Goal: Task Accomplishment & Management: Use online tool/utility

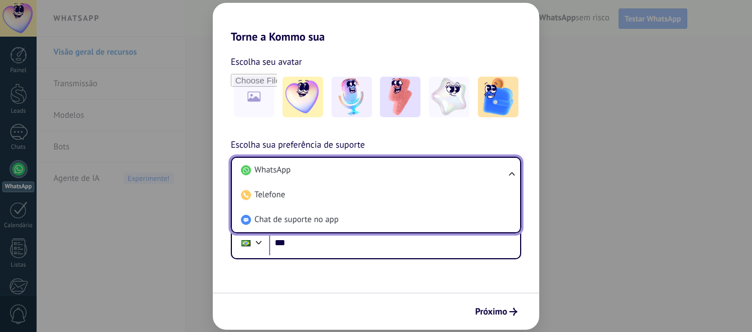
click at [281, 171] on span "WhatsApp" at bounding box center [272, 169] width 36 height 11
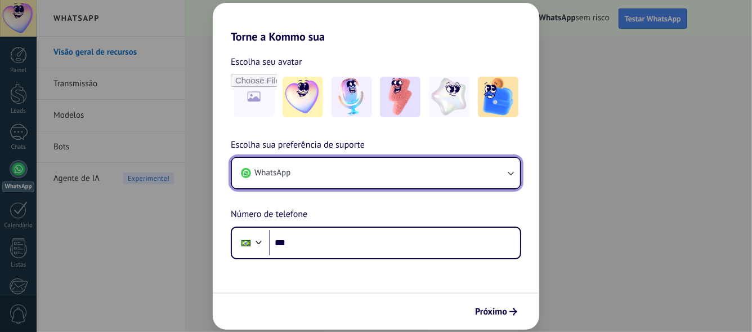
click at [281, 171] on span "WhatsApp" at bounding box center [272, 172] width 36 height 11
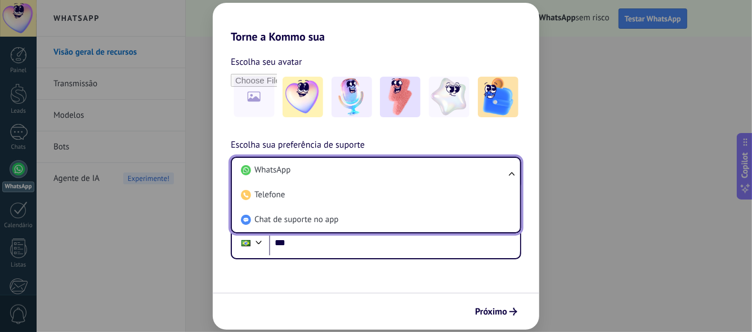
click at [281, 171] on span "WhatsApp" at bounding box center [272, 169] width 36 height 11
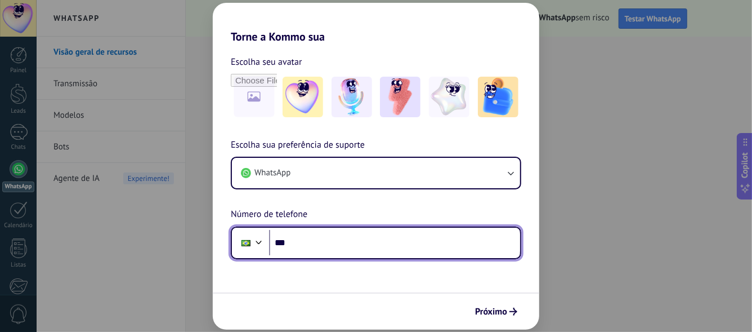
click at [303, 238] on input "***" at bounding box center [394, 243] width 251 height 26
type input "**********"
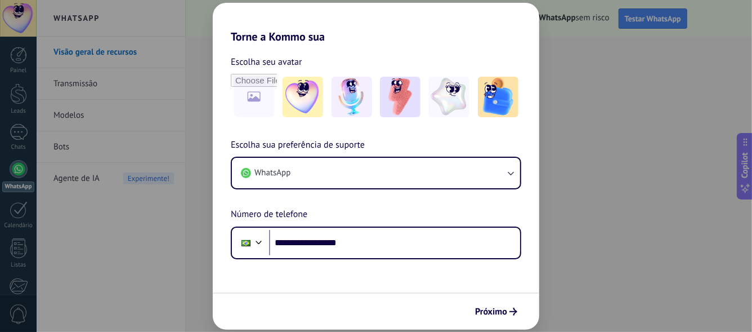
drag, startPoint x: 476, startPoint y: 264, endPoint x: 482, endPoint y: 292, distance: 29.3
click at [479, 285] on form "**********" at bounding box center [376, 186] width 327 height 286
click at [490, 312] on span "Próximo" at bounding box center [491, 311] width 32 height 8
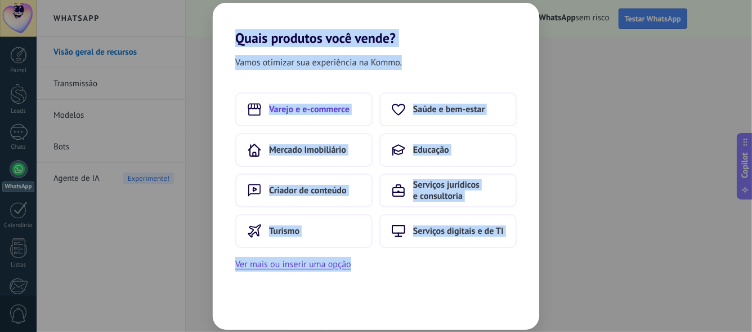
click at [335, 109] on span "Varejo e e-commerce" at bounding box center [309, 109] width 81 height 11
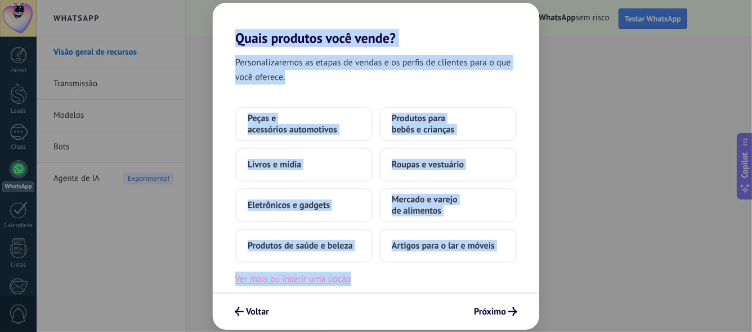
click at [318, 279] on button "Ver mais ou inserir uma opção" at bounding box center [293, 278] width 116 height 15
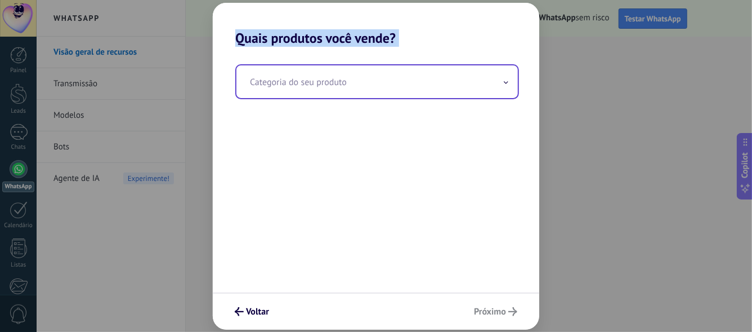
click at [267, 85] on input "text" at bounding box center [377, 81] width 282 height 33
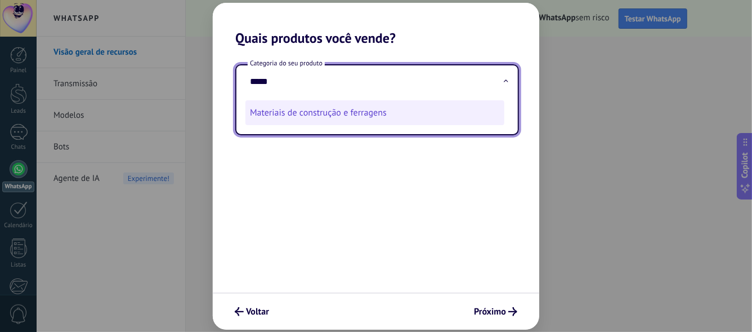
click at [294, 118] on li "Materiais de construção e ferragens" at bounding box center [374, 112] width 259 height 25
type input "**********"
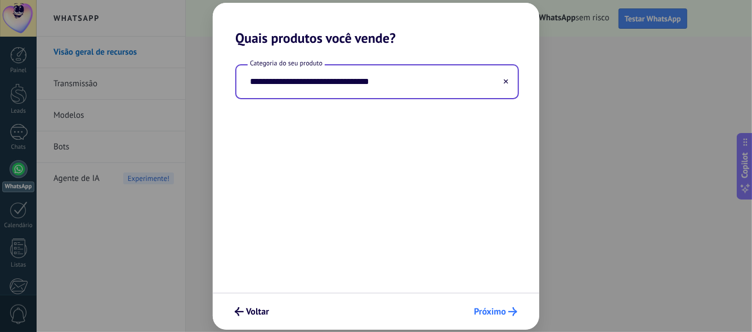
click at [494, 309] on span "Próximo" at bounding box center [490, 311] width 32 height 8
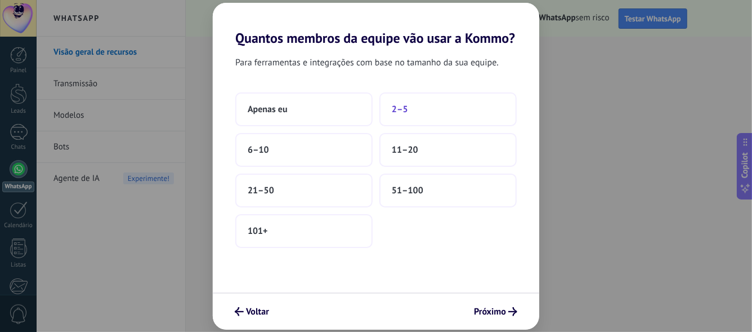
click at [403, 109] on span "2–5" at bounding box center [400, 109] width 16 height 11
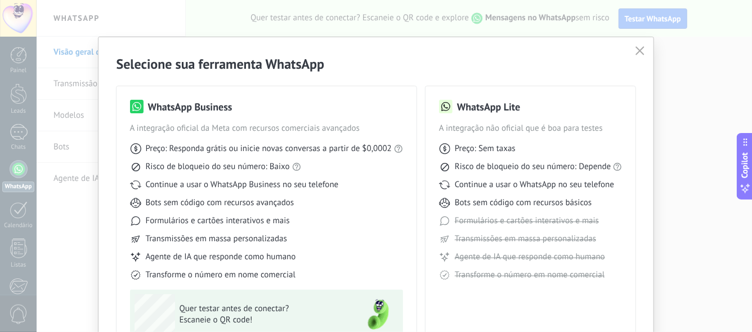
scroll to position [56, 0]
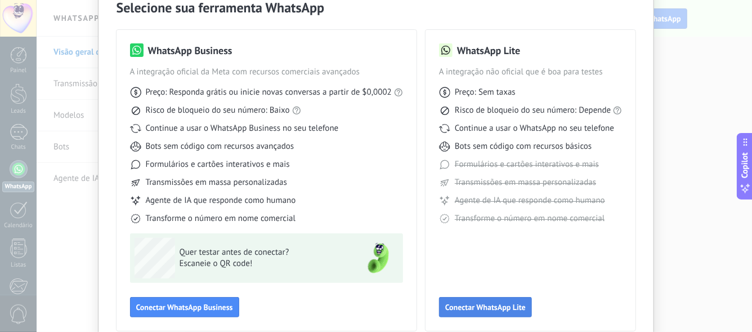
click at [474, 303] on span "Conectar WhatsApp Lite" at bounding box center [485, 307] width 81 height 8
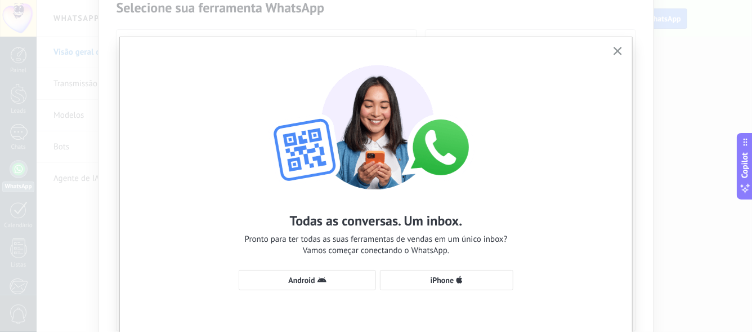
click at [474, 302] on body ".abecls-1,.abecls-2{fill-rule:evenodd}.abecls-2{fill:#fff} .abhcls-1{fill:none}…" at bounding box center [376, 166] width 752 height 332
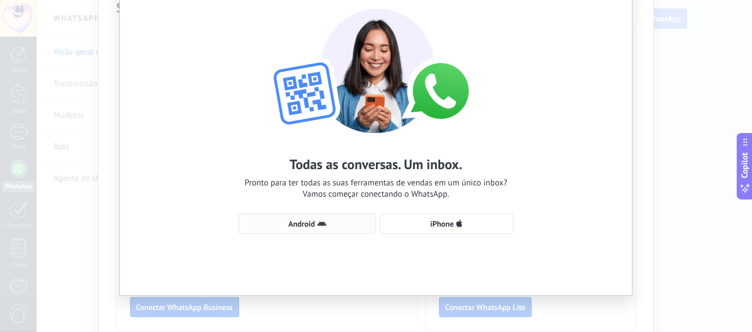
click at [307, 222] on span "Android" at bounding box center [301, 224] width 26 height 8
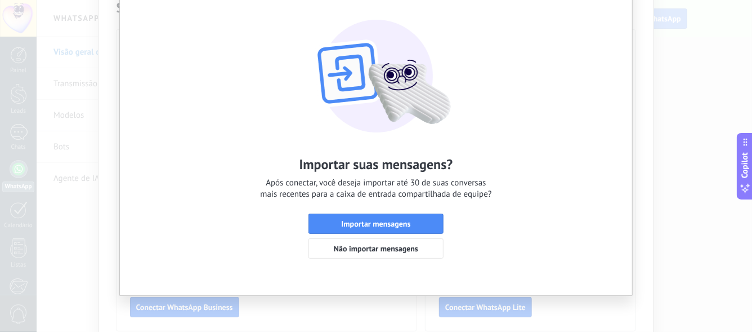
click at [309, 222] on button "Importar mensagens" at bounding box center [376, 223] width 135 height 20
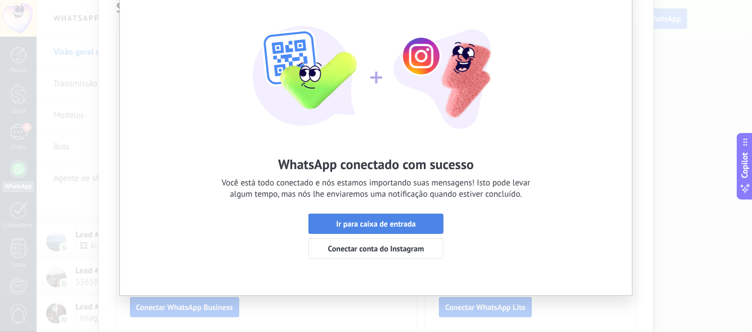
click at [386, 226] on span "Ir para caixa de entrada" at bounding box center [375, 224] width 79 height 8
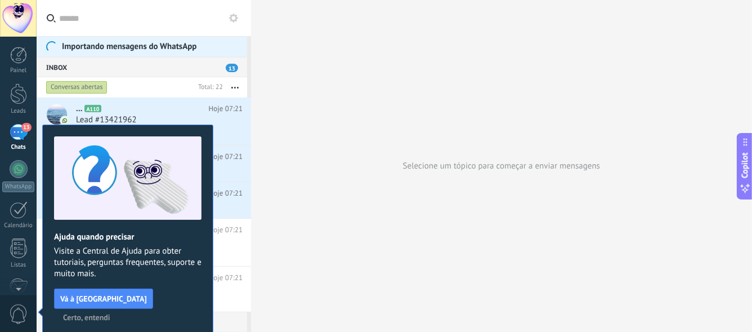
click at [110, 313] on span "Certo, entendi" at bounding box center [86, 317] width 47 height 8
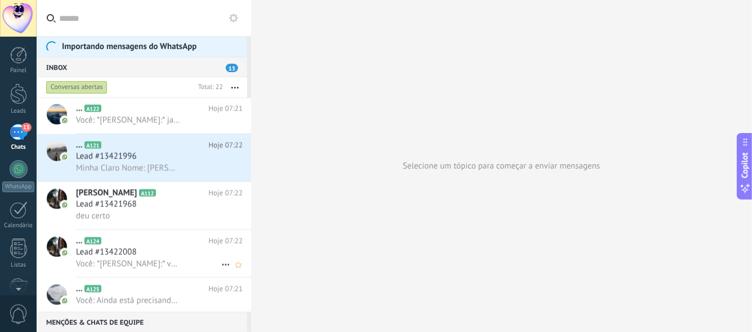
scroll to position [1108, 0]
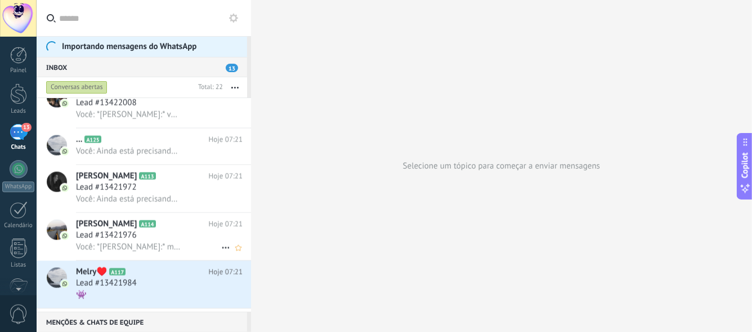
click at [128, 245] on span "Você: *[PERSON_NAME]:* me passa a quantidade que vai precisar, que dependendo n…" at bounding box center [128, 247] width 105 height 11
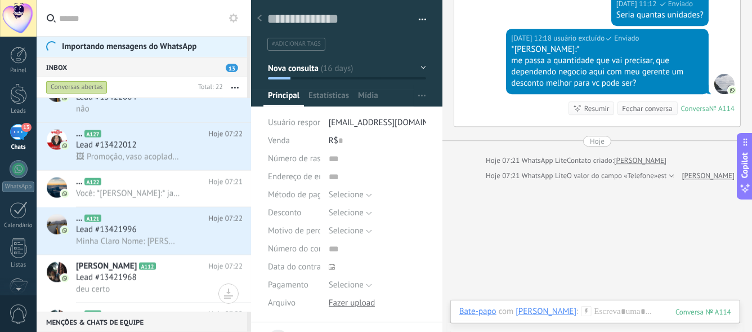
scroll to position [1605, 0]
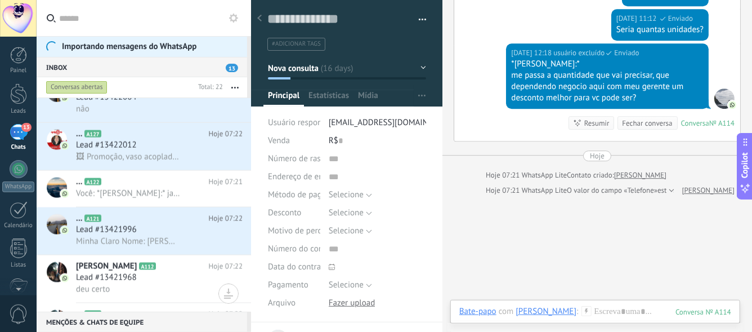
click at [642, 121] on div "Fechar conversa" at bounding box center [647, 123] width 50 height 11
click at [642, 120] on div "Fechar conversa" at bounding box center [647, 123] width 50 height 11
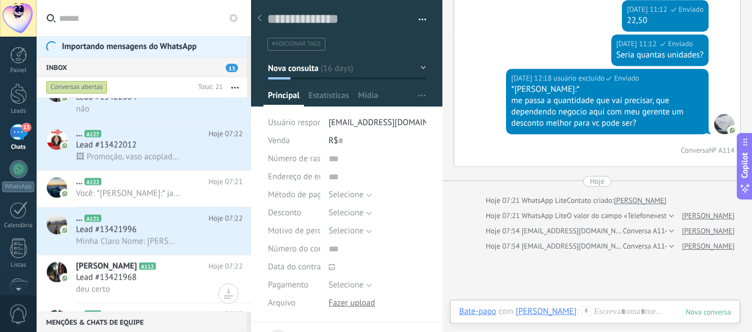
scroll to position [1692, 0]
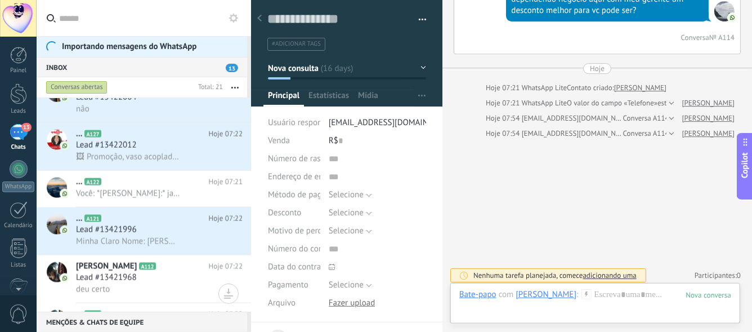
click at [420, 21] on span "button" at bounding box center [423, 21] width 8 height 2
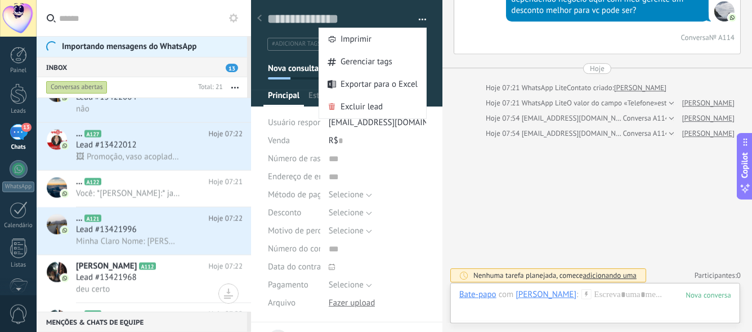
click at [489, 33] on div "[DATE] 12:18 usuário excluído Enviado *[PERSON_NAME]:* me passa a quantidade qu…" at bounding box center [597, 4] width 286 height 97
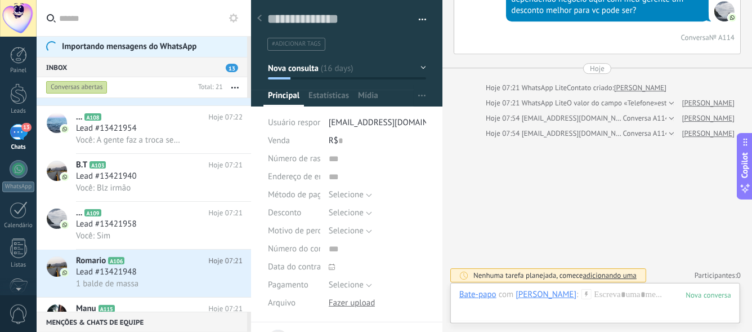
scroll to position [0, 0]
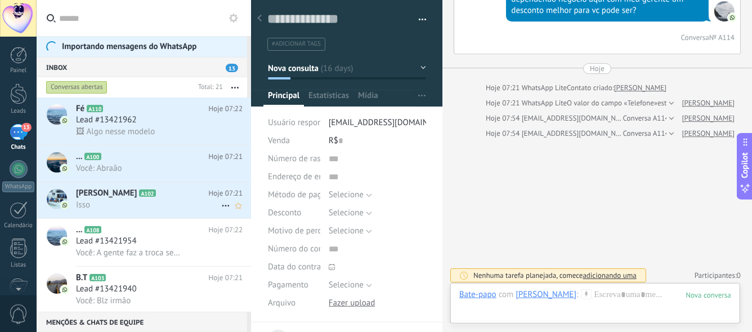
click at [105, 201] on div "Isso" at bounding box center [159, 205] width 167 height 12
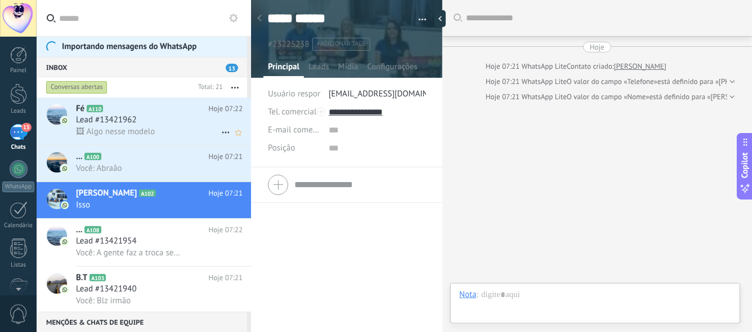
click at [113, 131] on span "🖼 Algo nesse modelo" at bounding box center [115, 131] width 79 height 11
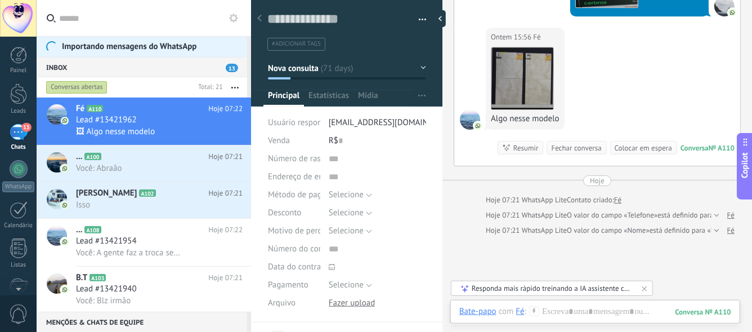
scroll to position [1779, 0]
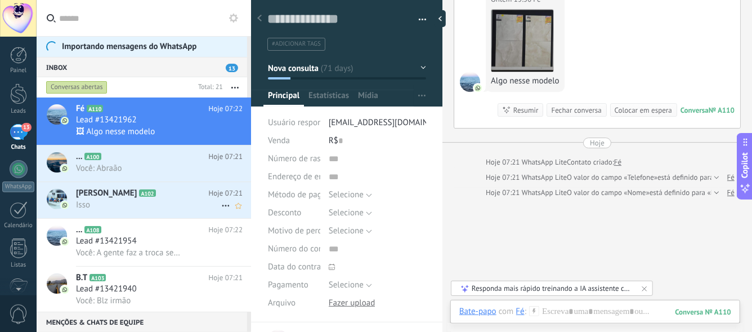
click at [110, 198] on span "[PERSON_NAME]" at bounding box center [106, 192] width 61 height 11
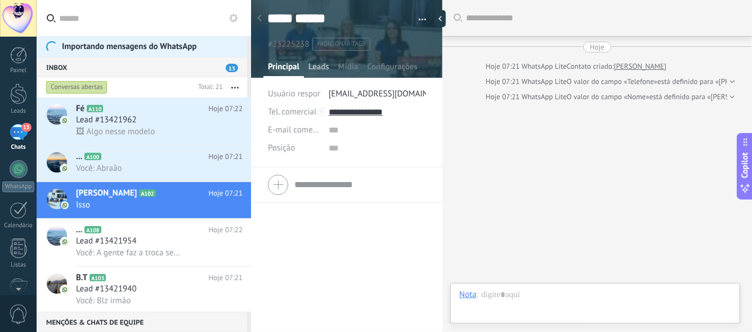
click at [321, 69] on span "Leads" at bounding box center [319, 69] width 21 height 16
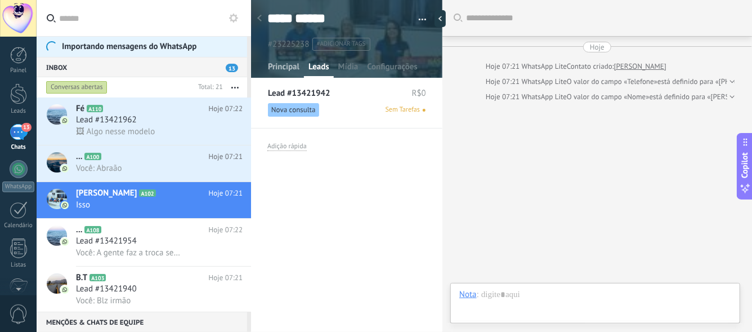
click at [289, 66] on span "Principal" at bounding box center [284, 69] width 32 height 16
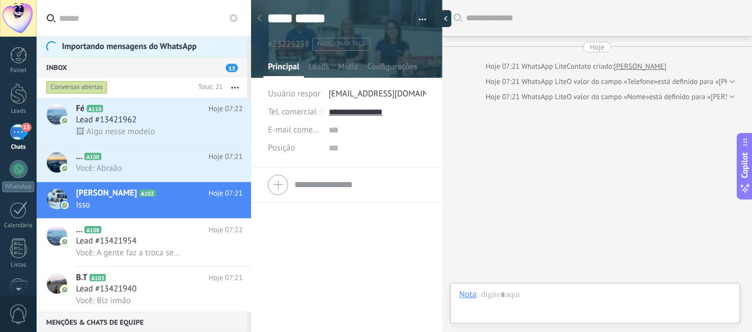
click at [443, 18] on div at bounding box center [443, 18] width 17 height 17
type textarea "**********"
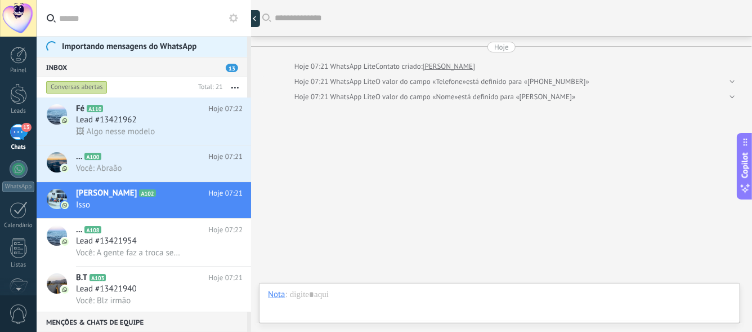
scroll to position [11, 0]
click at [251, 117] on div at bounding box center [251, 166] width 0 height 332
click at [130, 124] on span "Lead #13421962" at bounding box center [106, 119] width 61 height 11
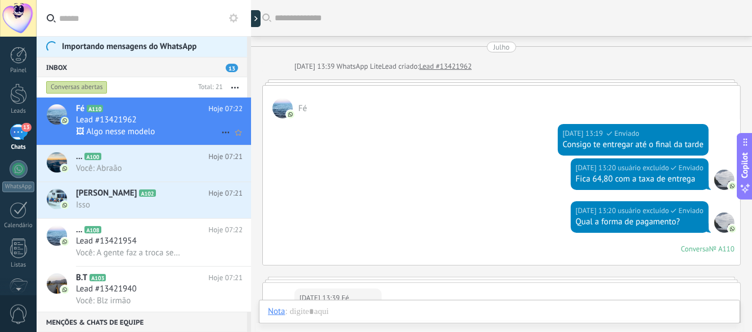
scroll to position [1619, 0]
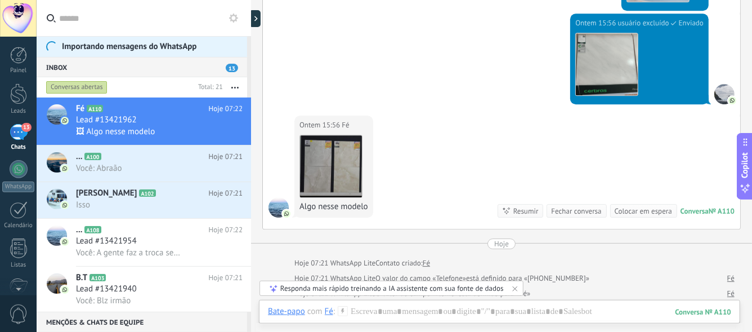
click at [17, 133] on div "13" at bounding box center [19, 132] width 18 height 16
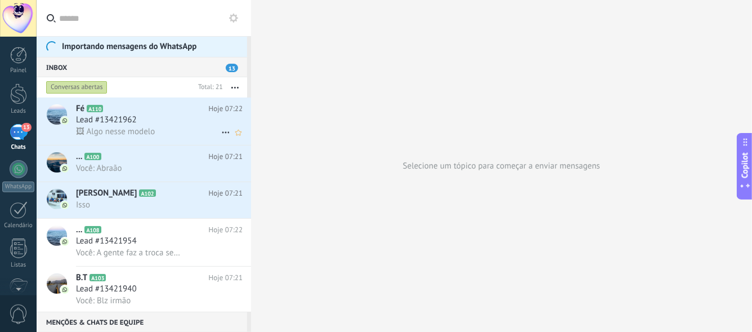
click at [172, 119] on div "Lead #13421962" at bounding box center [159, 119] width 167 height 11
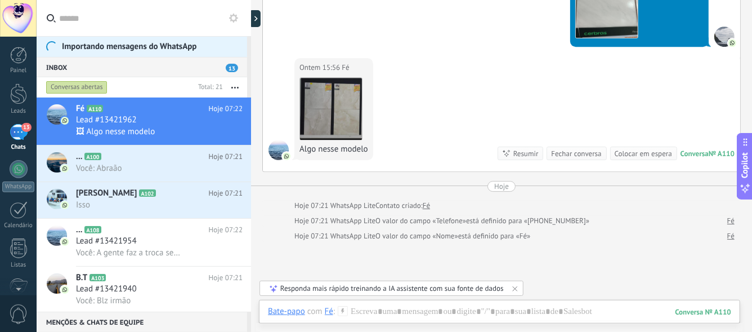
scroll to position [1732, 0]
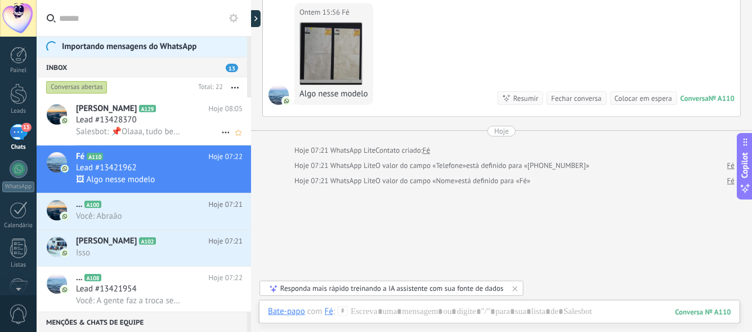
click at [158, 118] on div "Lead #13428370" at bounding box center [159, 119] width 167 height 11
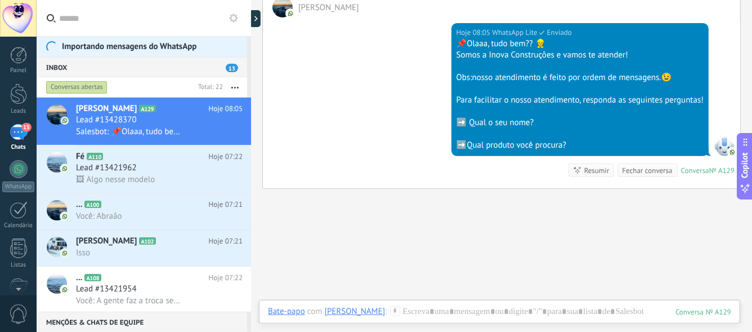
scroll to position [234, 0]
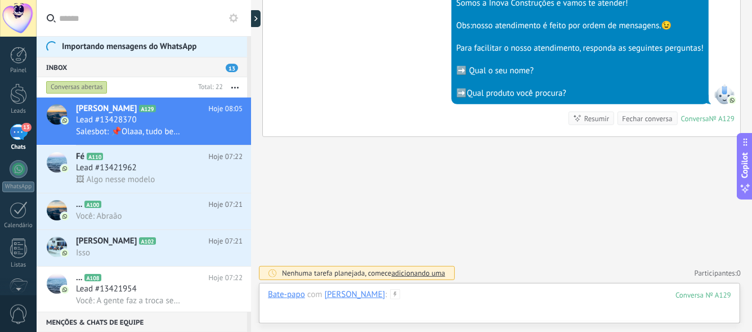
click at [370, 293] on div at bounding box center [499, 306] width 463 height 34
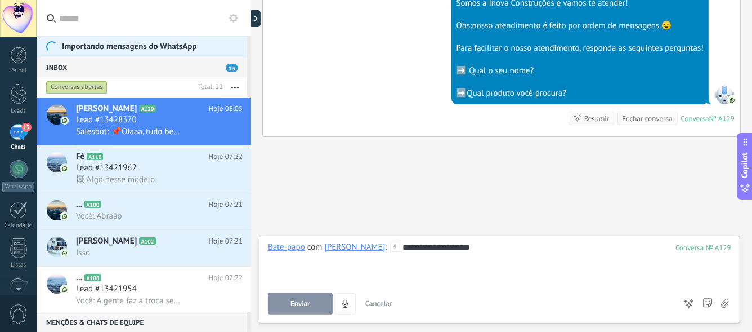
click at [309, 311] on button "Enviar" at bounding box center [300, 303] width 65 height 21
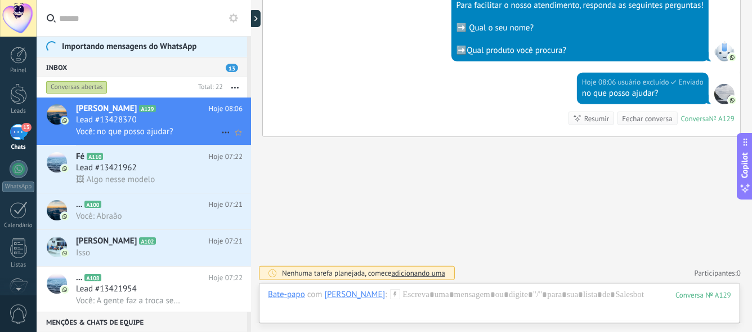
click at [222, 131] on icon at bounding box center [226, 133] width 14 height 14
click at [181, 130] on div at bounding box center [376, 166] width 752 height 332
click at [222, 132] on use at bounding box center [225, 133] width 7 height 2
click at [221, 132] on li "Conversa fechada" at bounding box center [263, 138] width 95 height 23
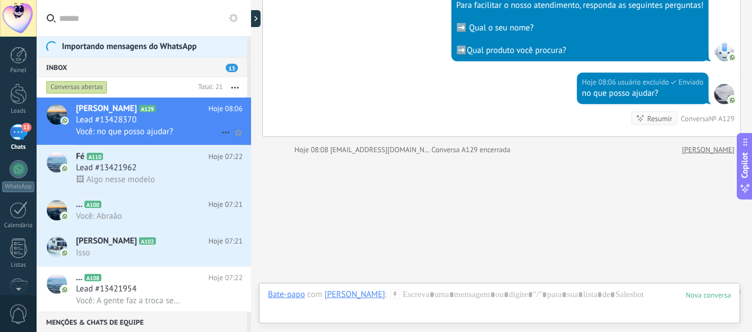
scroll to position [294, 0]
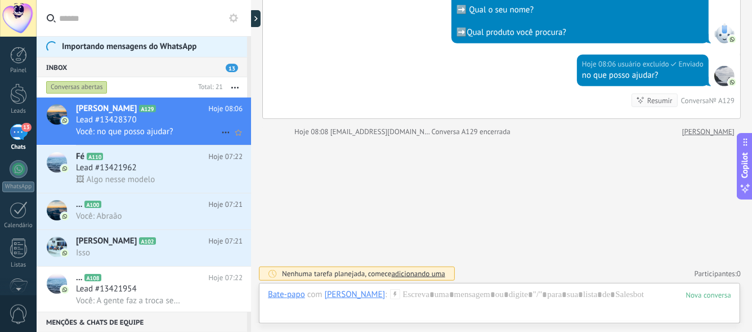
click at [222, 132] on use at bounding box center [225, 133] width 7 height 2
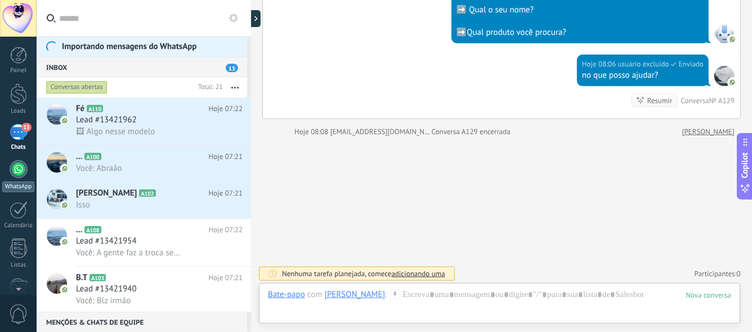
click at [20, 172] on div at bounding box center [19, 169] width 18 height 18
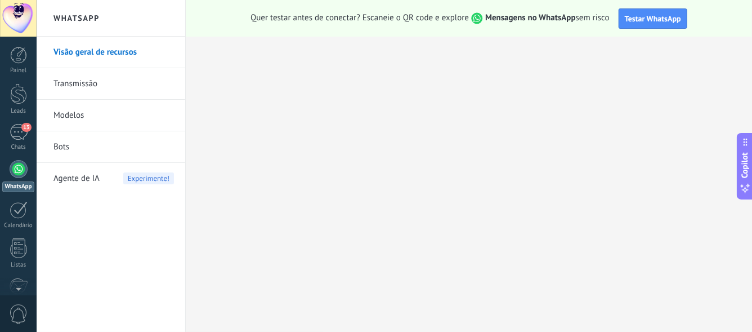
click at [65, 115] on link "Modelos" at bounding box center [113, 116] width 120 height 32
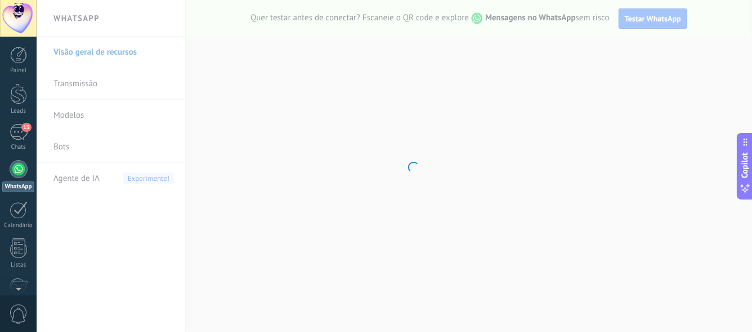
click at [65, 115] on body ".abecls-1,.abecls-2{fill-rule:evenodd}.abecls-2{fill:#fff} .abhcls-1{fill:none}…" at bounding box center [376, 166] width 752 height 332
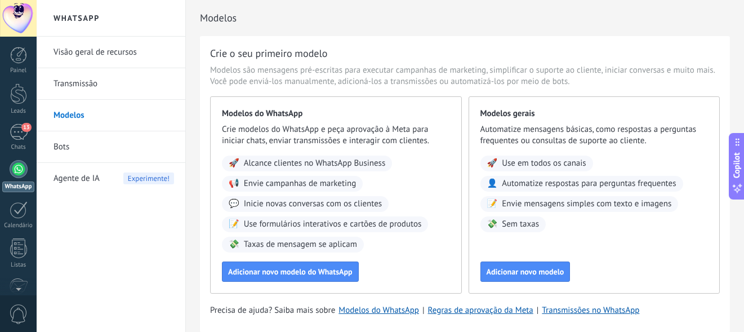
drag, startPoint x: 512, startPoint y: 256, endPoint x: 502, endPoint y: 325, distance: 70.5
click at [502, 325] on div "Crie o seu primeiro modelo Modelos são mensagens pré-escritas para executar cam…" at bounding box center [465, 184] width 530 height 296
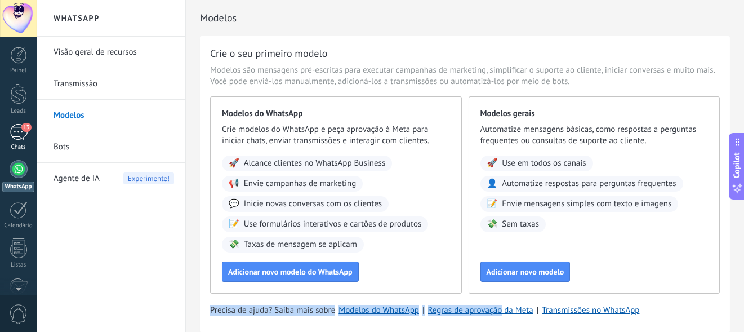
click at [25, 133] on div "13" at bounding box center [19, 132] width 18 height 16
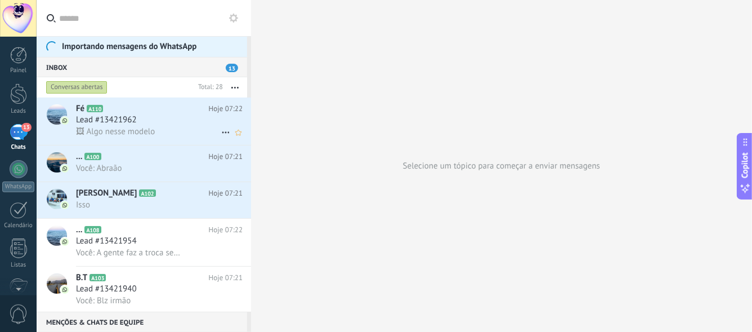
click at [150, 132] on span "🖼 Algo nesse modelo" at bounding box center [115, 131] width 79 height 11
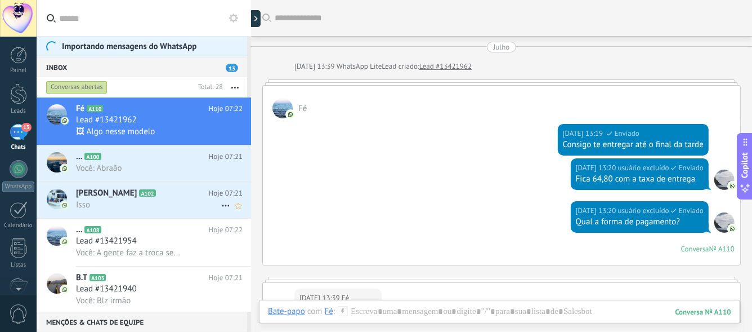
scroll to position [1619, 0]
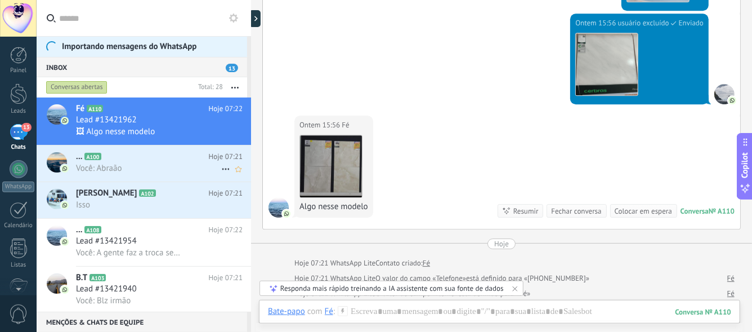
click at [127, 177] on div "... A100 Hoje 07:21 Você: Abraão" at bounding box center [163, 163] width 175 height 36
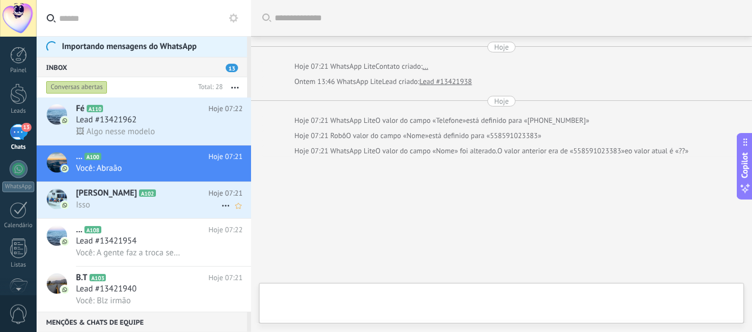
type textarea "**********"
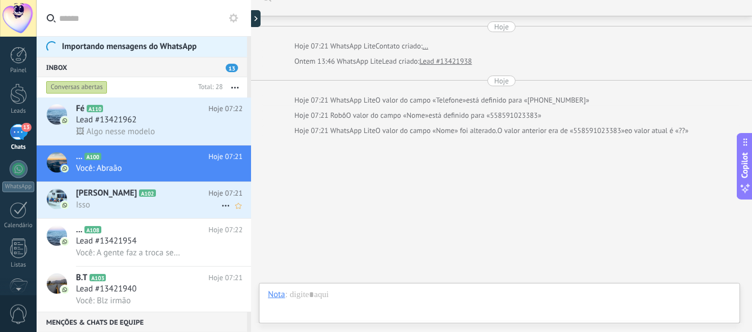
click at [139, 197] on span "A102" at bounding box center [147, 192] width 16 height 7
